Goal: Task Accomplishment & Management: Complete application form

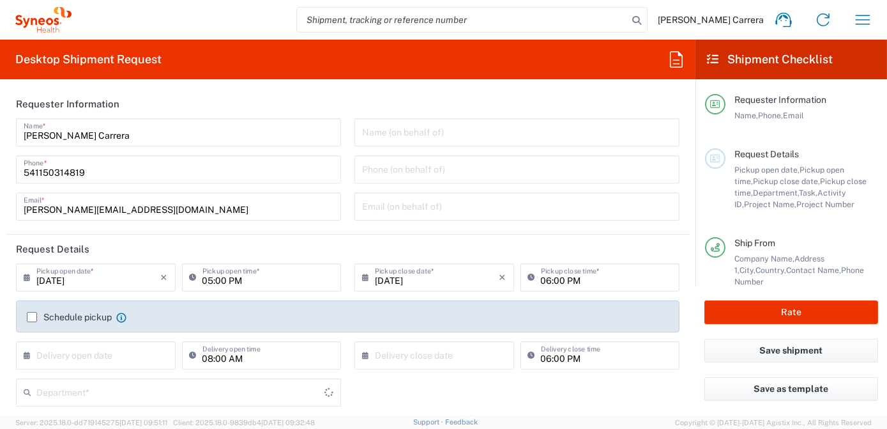
type input "[GEOGRAPHIC_DATA]"
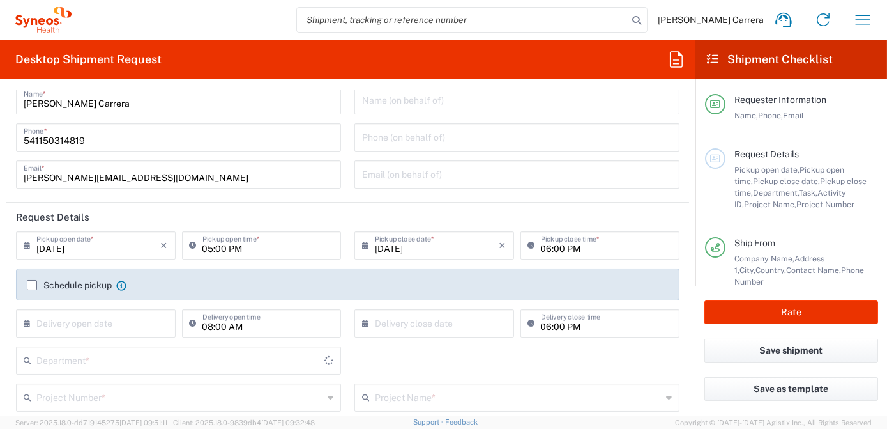
type input "3190"
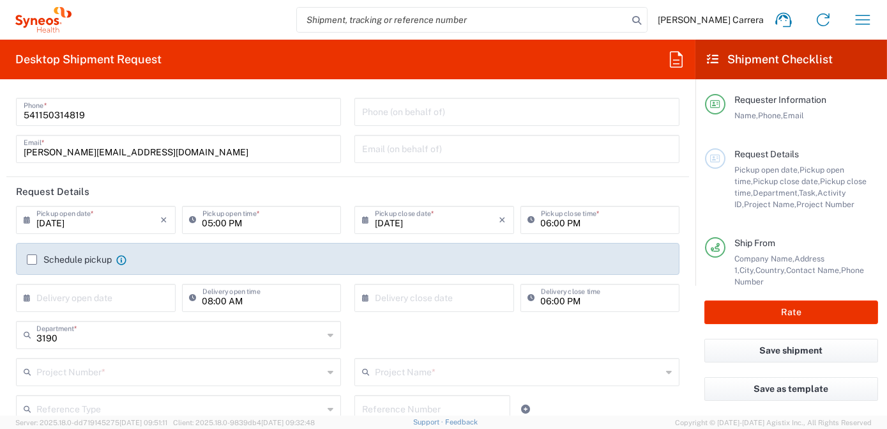
type input "Syneos Health Argentina SA"
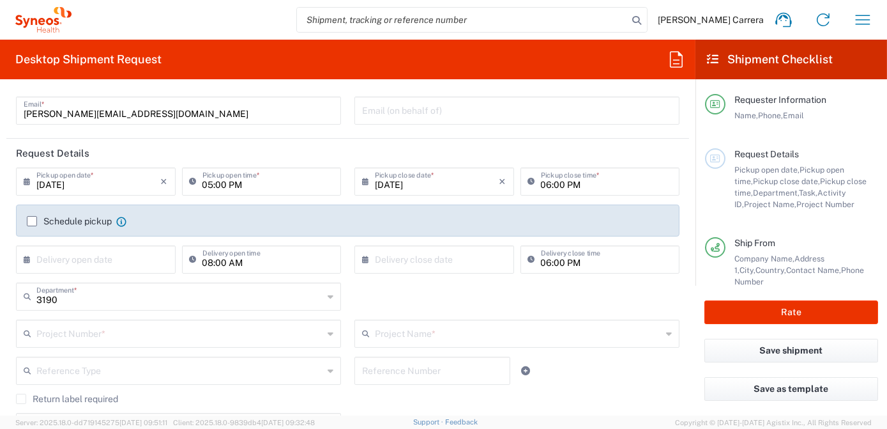
scroll to position [116, 0]
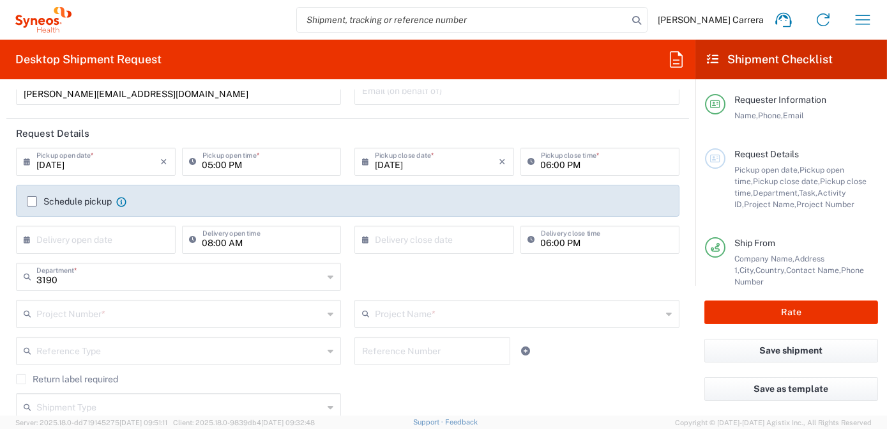
click at [68, 307] on input "text" at bounding box center [179, 313] width 287 height 22
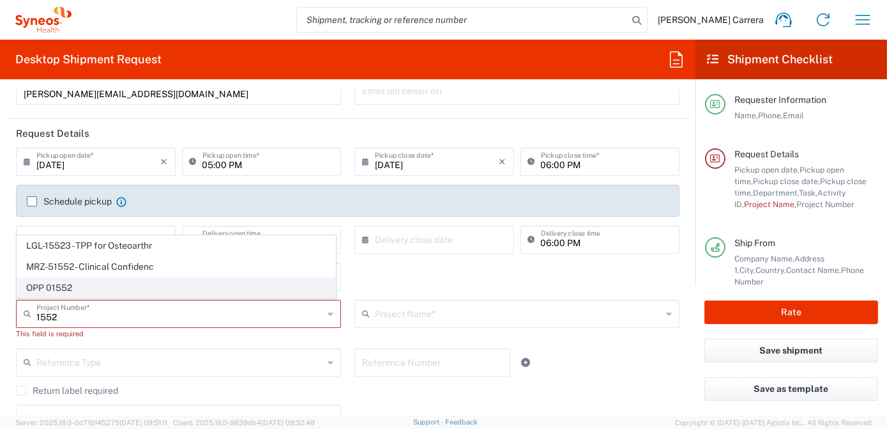
click at [75, 288] on span "OPP 01552" at bounding box center [176, 288] width 318 height 20
type input "OPP 01552"
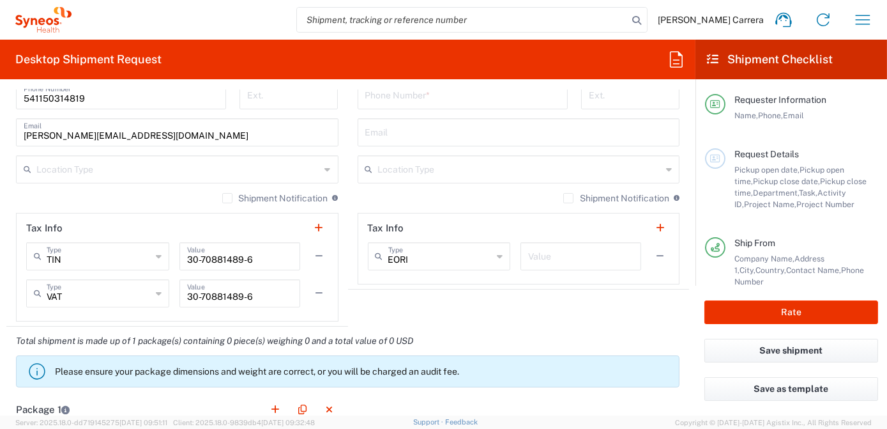
type input "802-AMO-002"
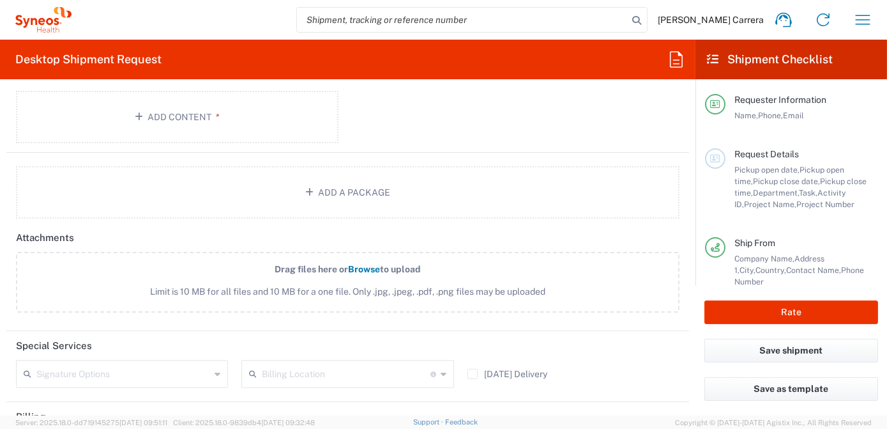
scroll to position [1452, 0]
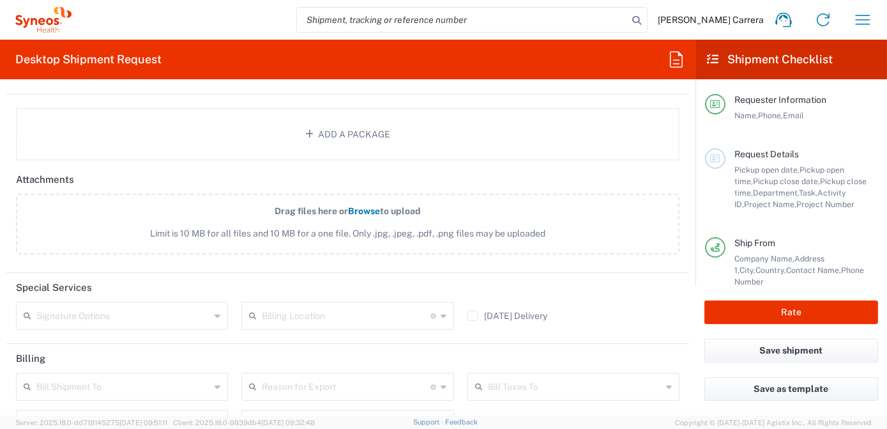
click at [303, 307] on input "text" at bounding box center [346, 314] width 168 height 22
click at [303, 289] on span "[PERSON_NAME] Rsrch Grp ([GEOGRAPHIC_DATA]) In" at bounding box center [343, 276] width 207 height 40
type input "[PERSON_NAME] Rsrch Grp ([GEOGRAPHIC_DATA]) In"
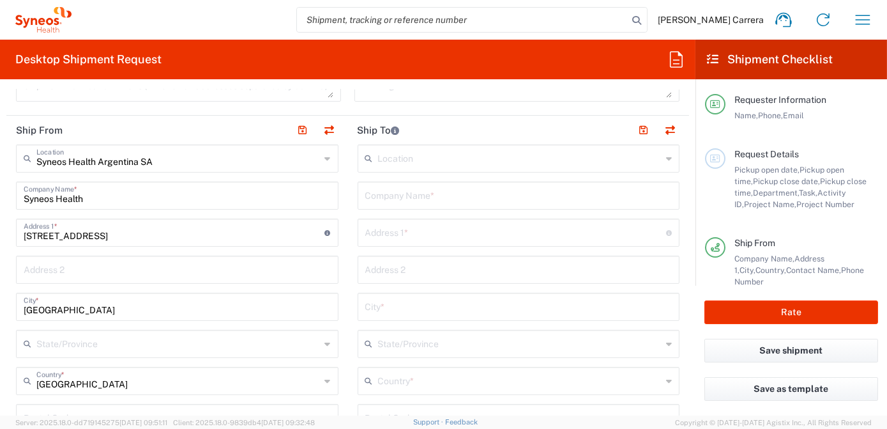
scroll to position [465, 0]
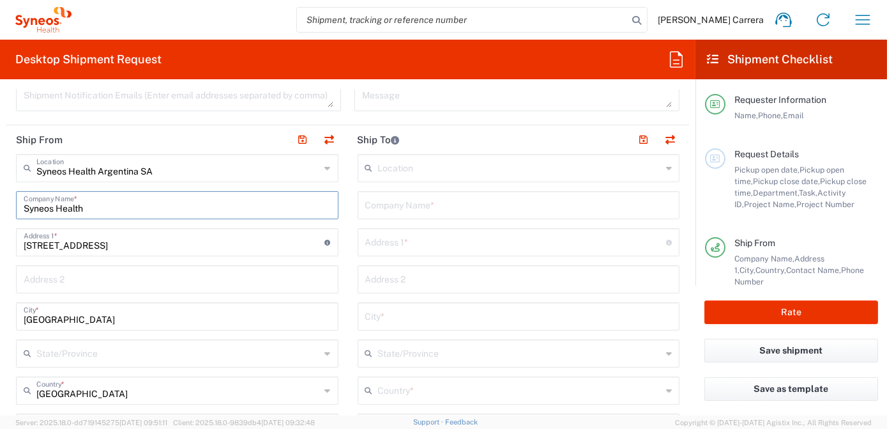
drag, startPoint x: 100, startPoint y: 208, endPoint x: -3, endPoint y: 202, distance: 102.4
click at [0, 202] on html "[PERSON_NAME] Carrera Home Shipment estimator Shipment tracking Desktop shipmen…" at bounding box center [443, 214] width 887 height 429
type input "p"
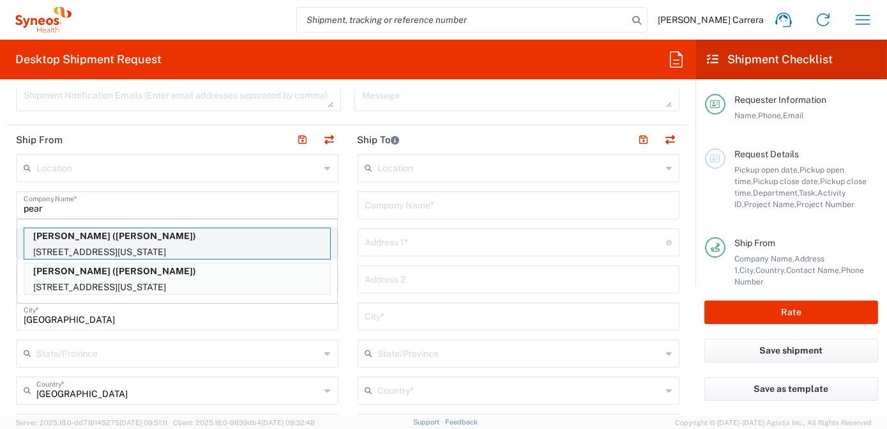
click at [107, 236] on p "[PERSON_NAME] ([PERSON_NAME])" at bounding box center [177, 236] width 306 height 16
type input "[PERSON_NAME]"
type input "[STREET_ADDRESS]"
type input "Apt 13DE"
type input "[US_STATE]"
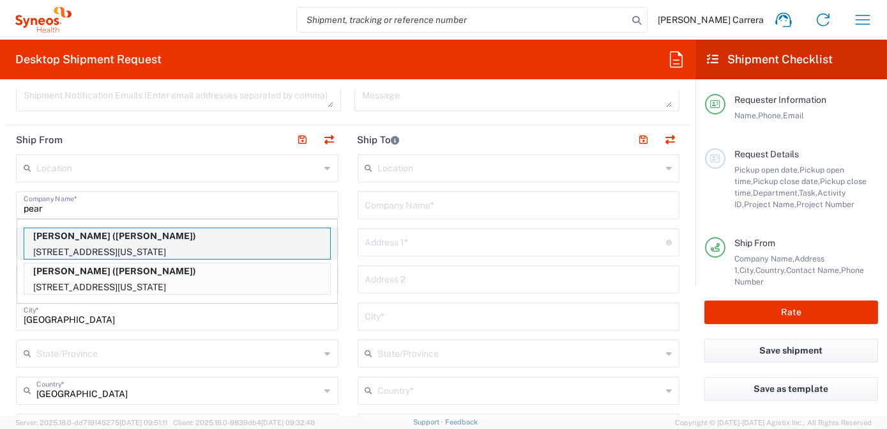
type input "[GEOGRAPHIC_DATA]"
type input "10021"
type input "[PERSON_NAME]"
type input "9174499194"
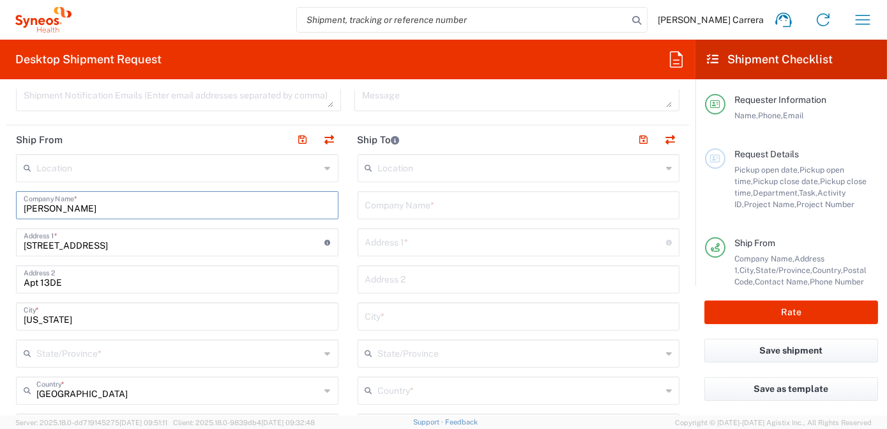
type input "[US_STATE]"
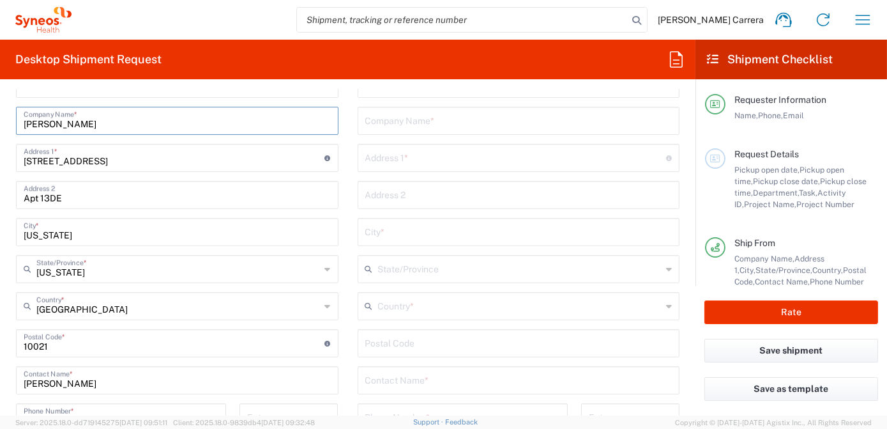
scroll to position [639, 0]
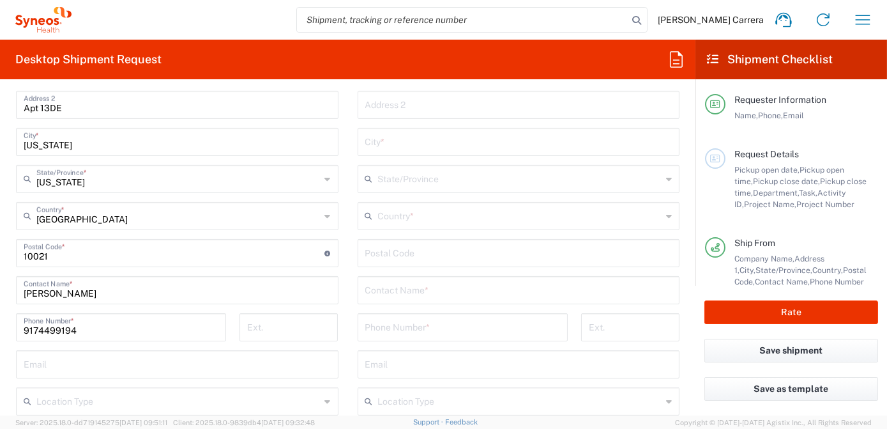
click at [413, 292] on input "text" at bounding box center [518, 289] width 307 height 22
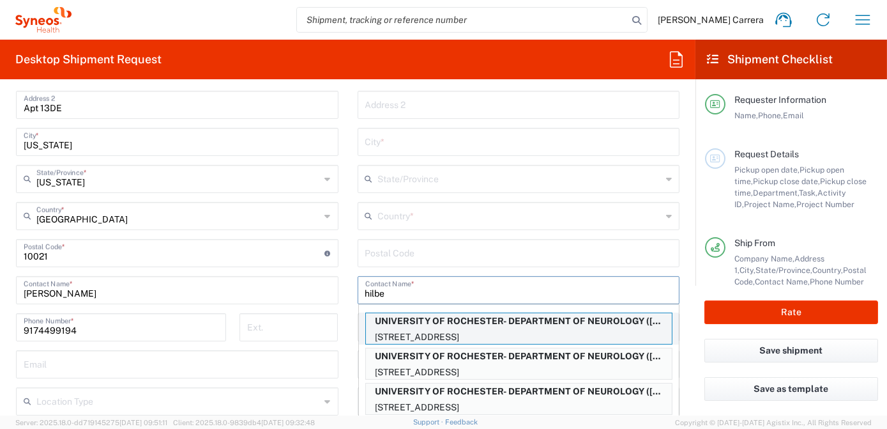
type input "hilbe"
click at [424, 321] on p "UNIVERSITY OF ROCHESTER- DEPARTMENT OF NEUROLOGY ([PERSON_NAME])" at bounding box center [519, 321] width 306 height 16
type input "UNIVERSITY OF ROCHESTER- DEPARTMENT OF NEUROLOGY"
type input "[STREET_ADDRESS]"
type input "MEDICAL CENTER ROOM #1-9834"
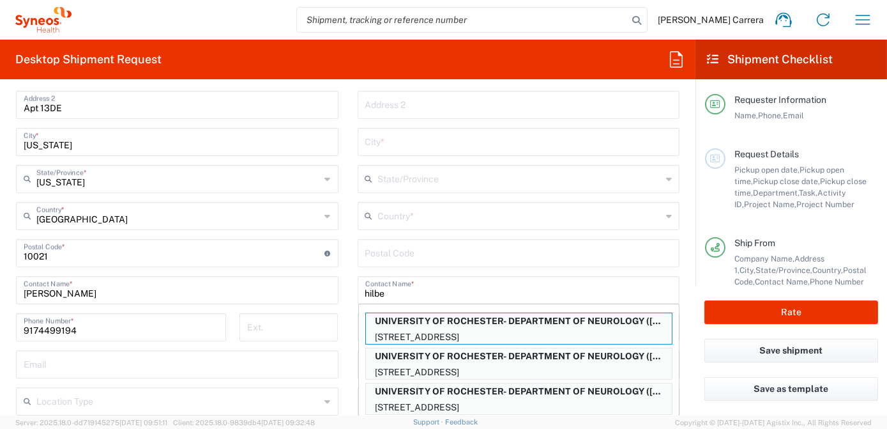
type input "[GEOGRAPHIC_DATA]"
type input "14642"
type input "[PERSON_NAME]"
type input "5852735590"
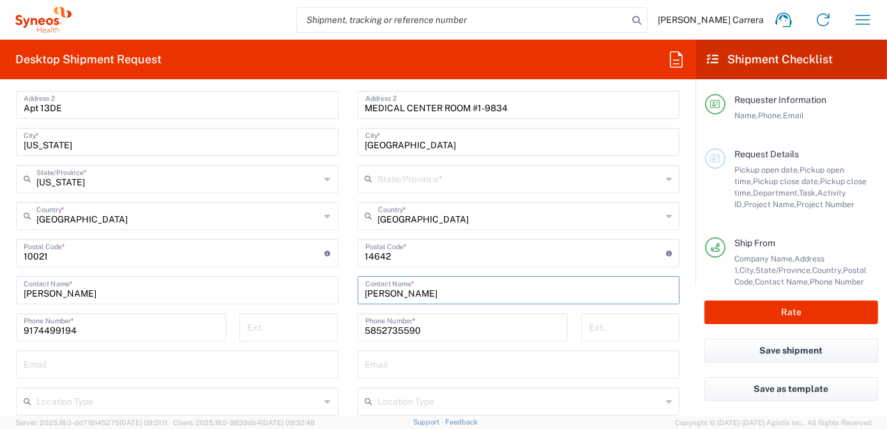
type input "[US_STATE]"
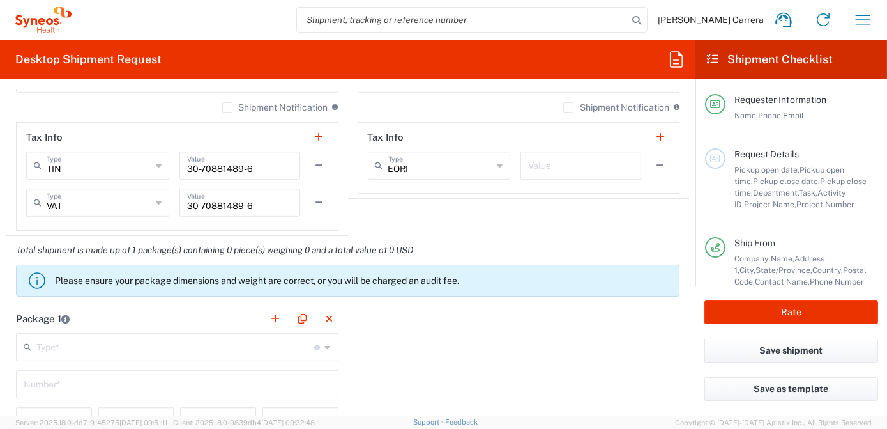
scroll to position [987, 0]
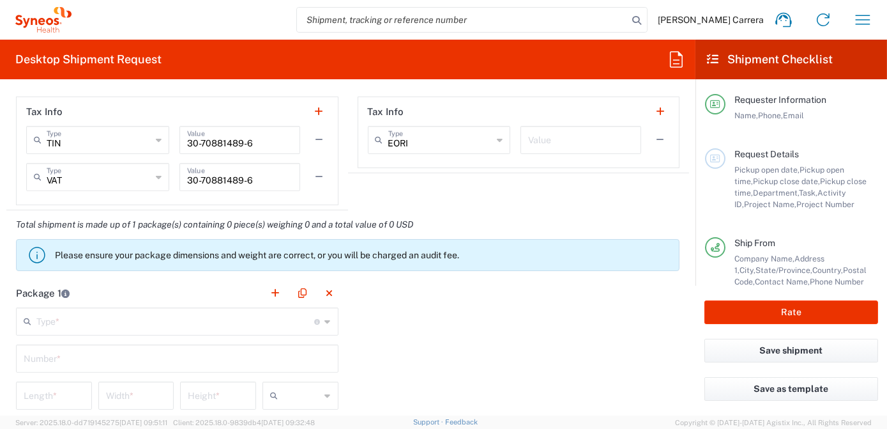
click at [68, 323] on input "text" at bounding box center [175, 320] width 279 height 22
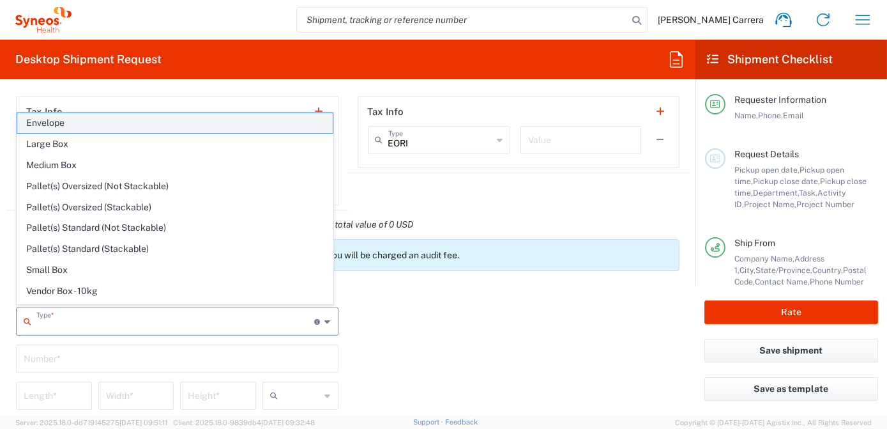
click at [63, 121] on span "Envelope" at bounding box center [175, 123] width 316 height 20
type input "Envelope"
type input "1"
type input "9.5"
type input "12.5"
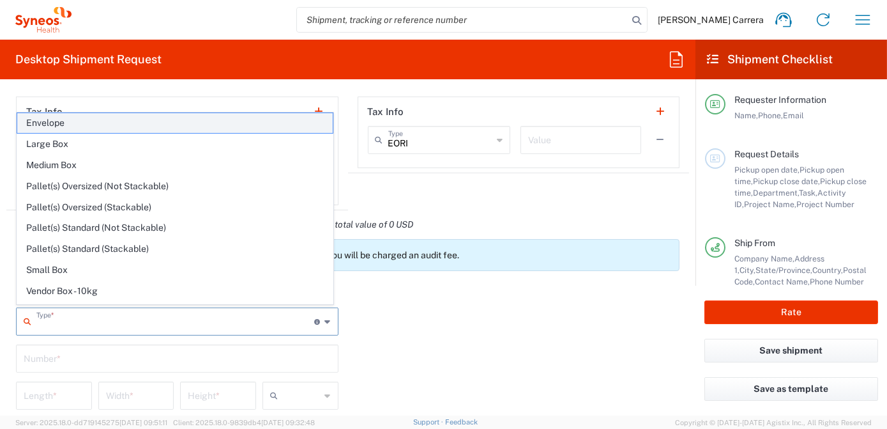
type input "0.25"
type input "in"
type input "0.45"
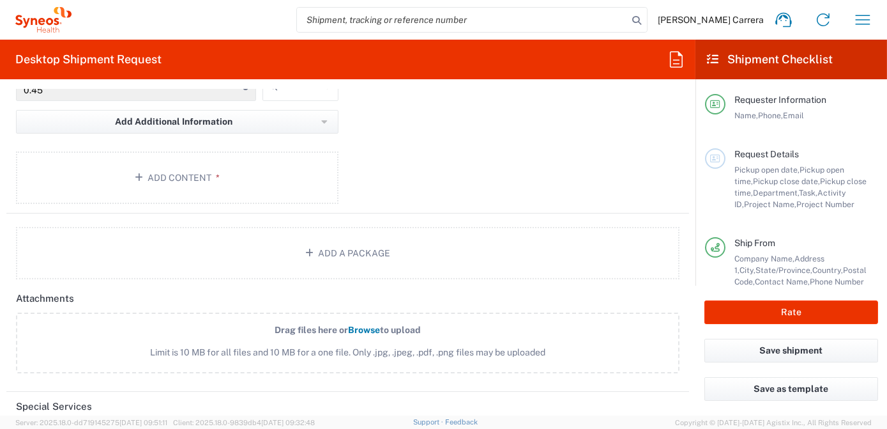
scroll to position [1335, 0]
click at [176, 164] on button "Add Content *" at bounding box center [177, 175] width 323 height 52
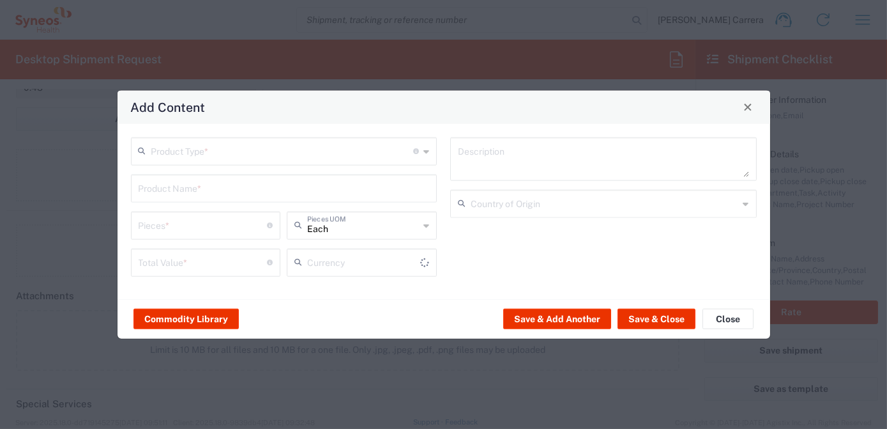
type input "US Dollar"
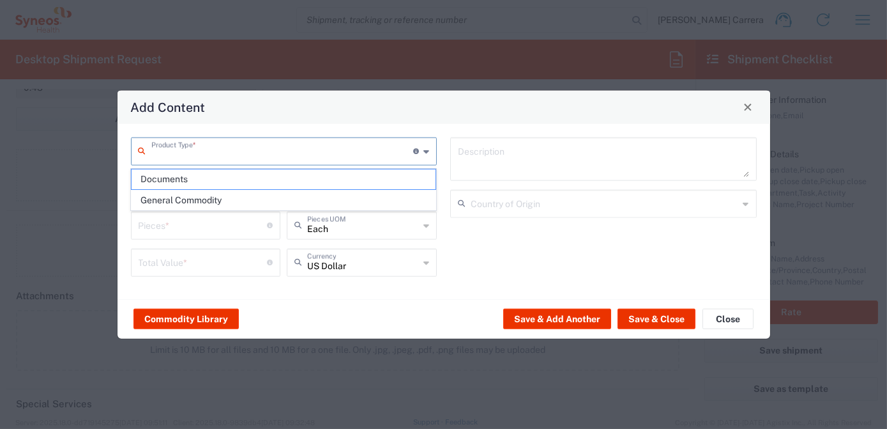
click at [215, 150] on input "text" at bounding box center [282, 150] width 263 height 22
click at [215, 181] on span "Documents" at bounding box center [284, 179] width 304 height 20
type input "Documents"
type input "1"
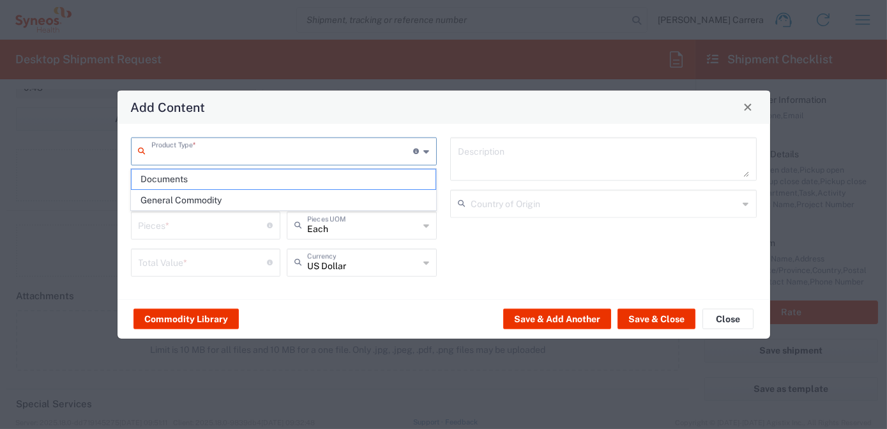
type input "1"
type textarea "Documents"
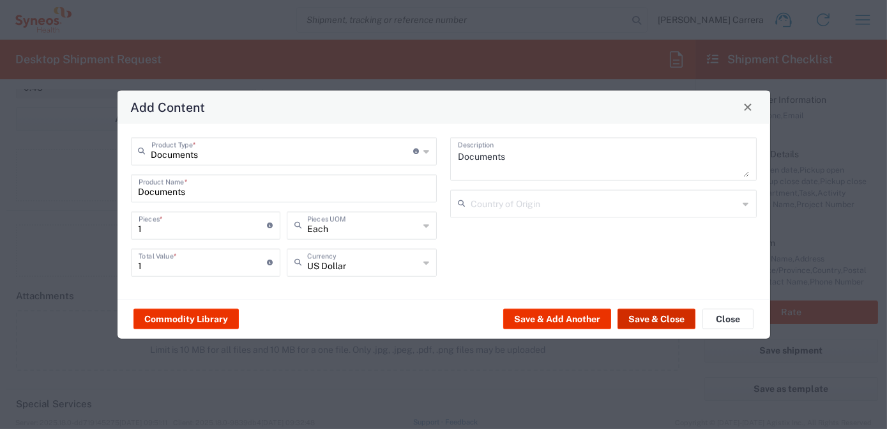
click at [664, 315] on button "Save & Close" at bounding box center [657, 319] width 78 height 20
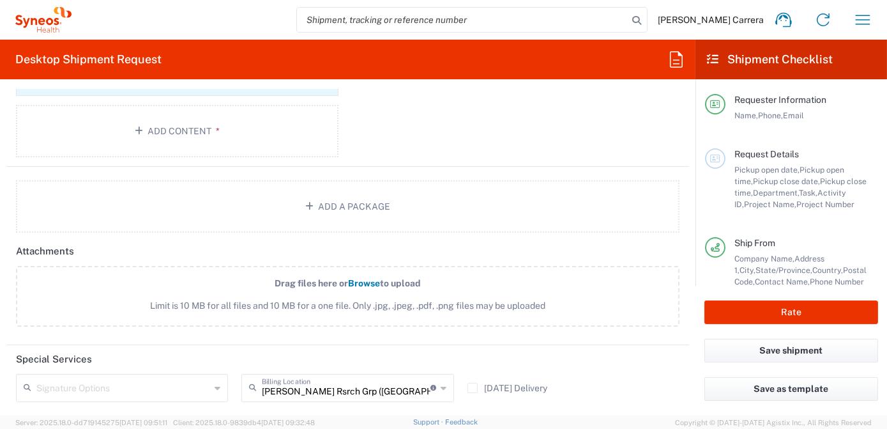
scroll to position [1568, 0]
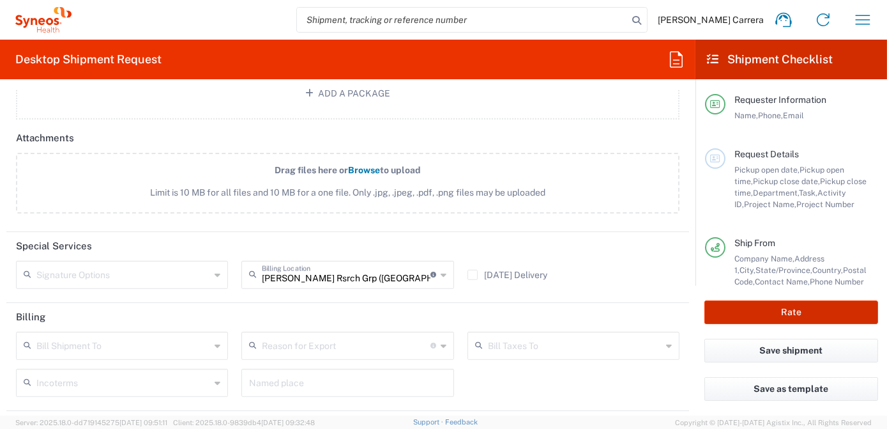
click at [783, 307] on button "Rate" at bounding box center [792, 312] width 174 height 24
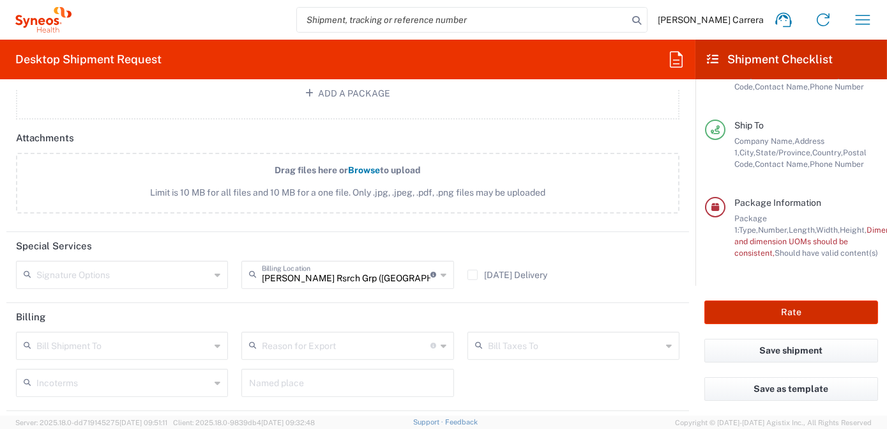
scroll to position [204, 0]
type input "OPP 01552"
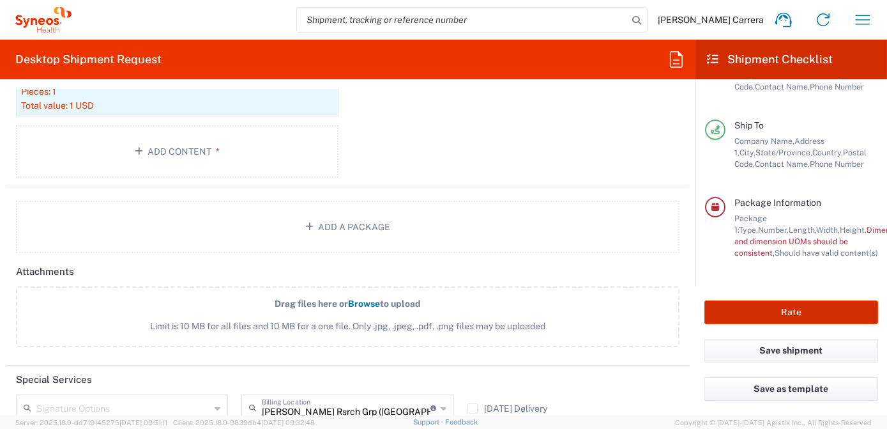
scroll to position [1289, 0]
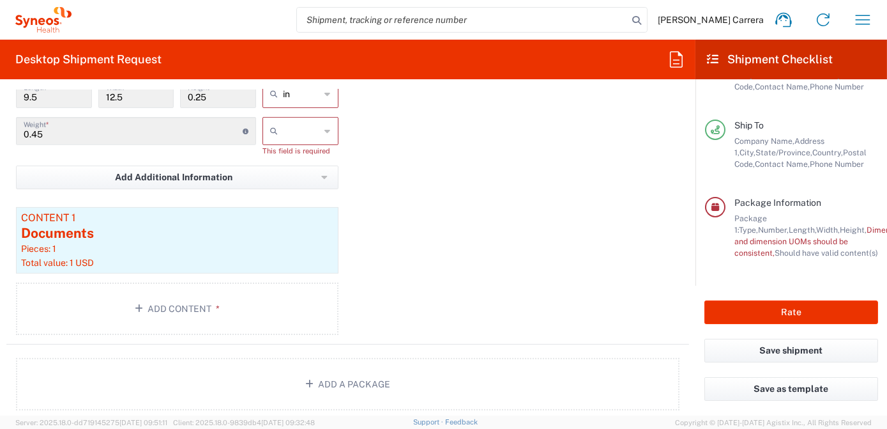
click at [283, 128] on input "text" at bounding box center [302, 131] width 38 height 20
click at [286, 169] on span "lbs" at bounding box center [297, 177] width 72 height 20
type input "lbs"
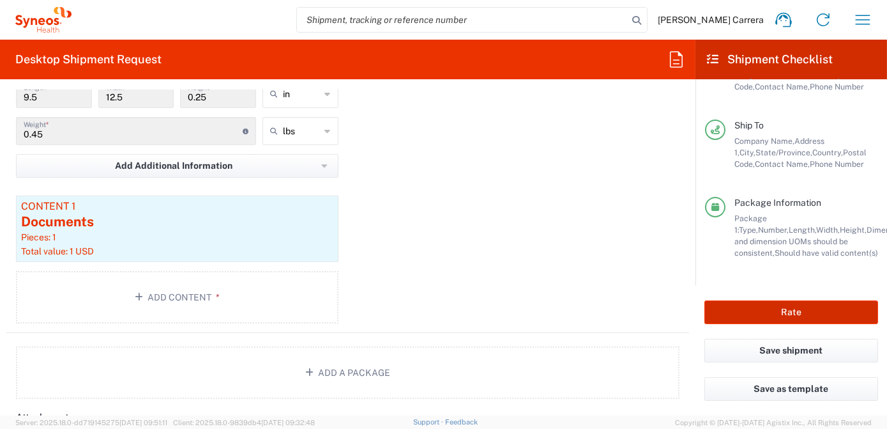
click at [796, 313] on button "Rate" at bounding box center [792, 312] width 174 height 24
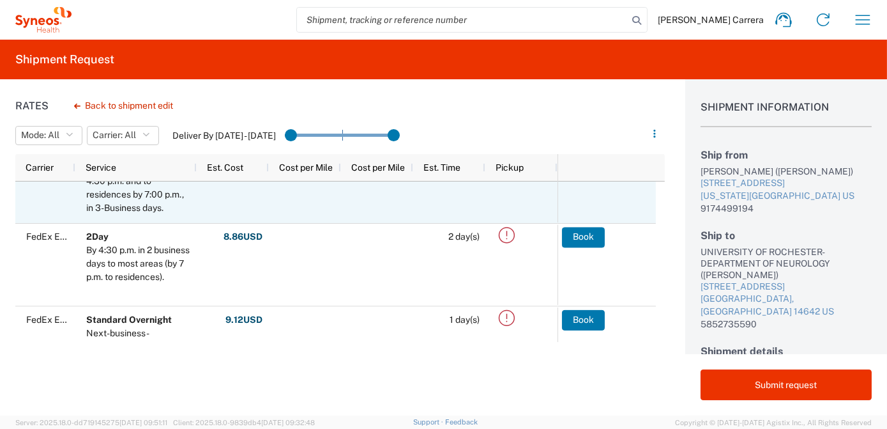
scroll to position [174, 0]
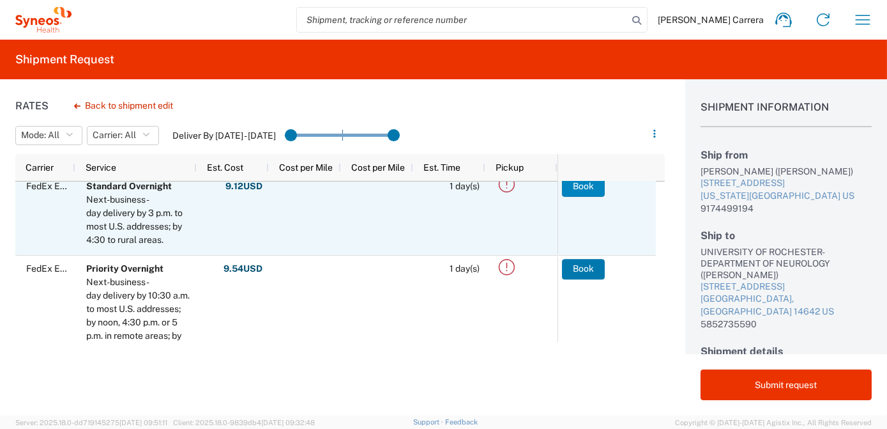
click at [581, 192] on button "Book" at bounding box center [583, 186] width 43 height 20
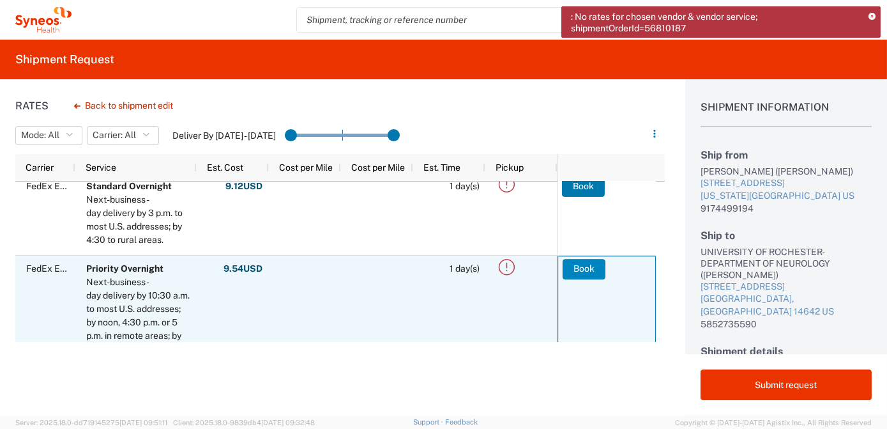
click at [583, 269] on button "Book" at bounding box center [584, 269] width 43 height 20
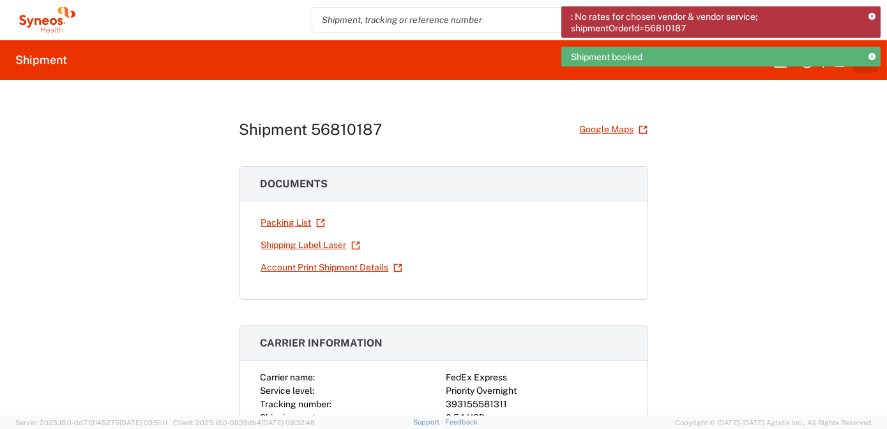
click at [875, 57] on icon at bounding box center [872, 57] width 7 height 7
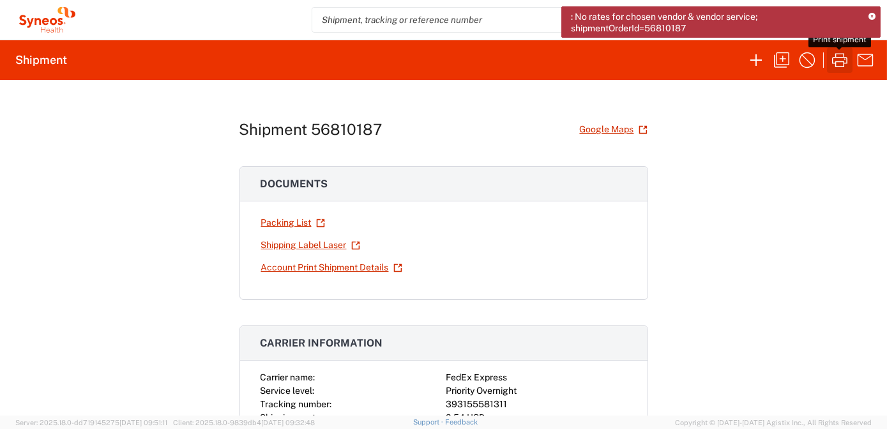
click at [841, 60] on icon "button" at bounding box center [840, 60] width 20 height 20
